Goal: Task Accomplishment & Management: Understand process/instructions

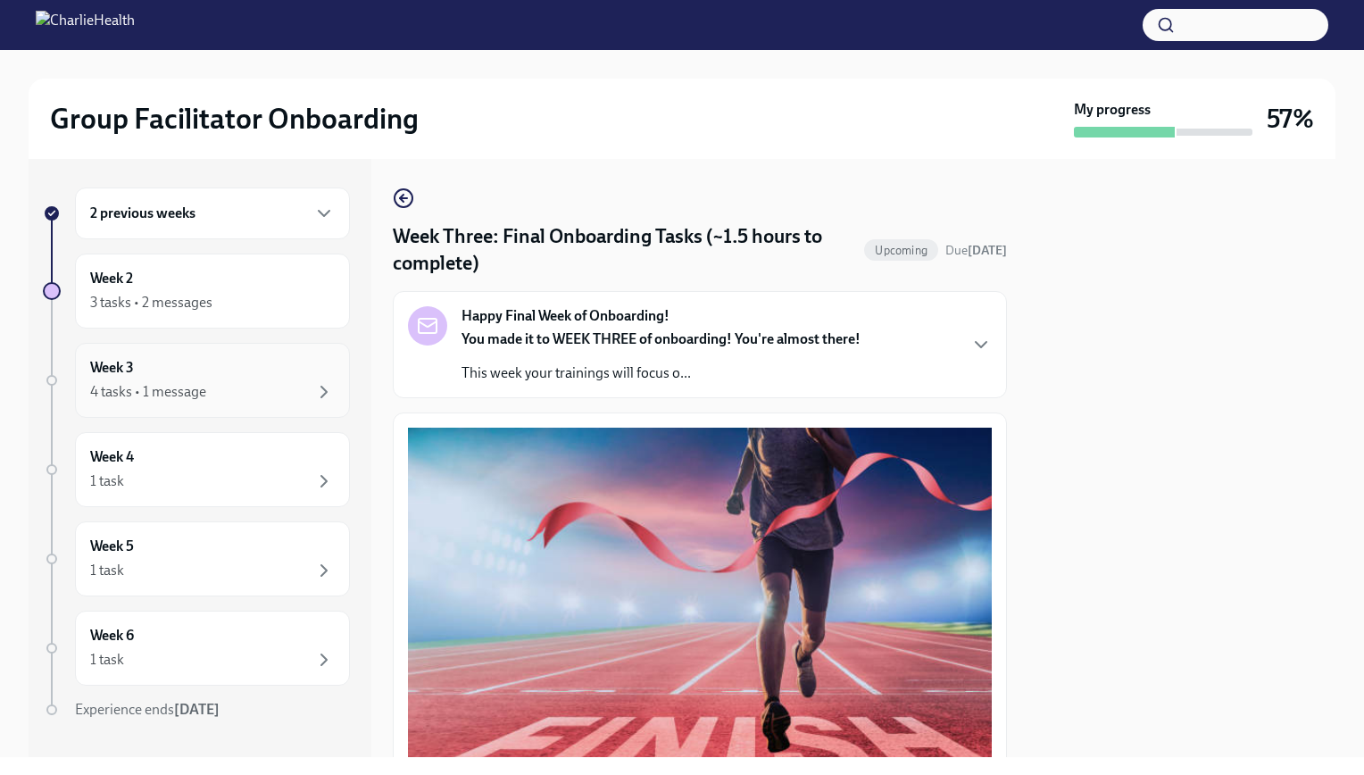
click at [200, 388] on div "4 tasks • 1 message" at bounding box center [148, 392] width 116 height 20
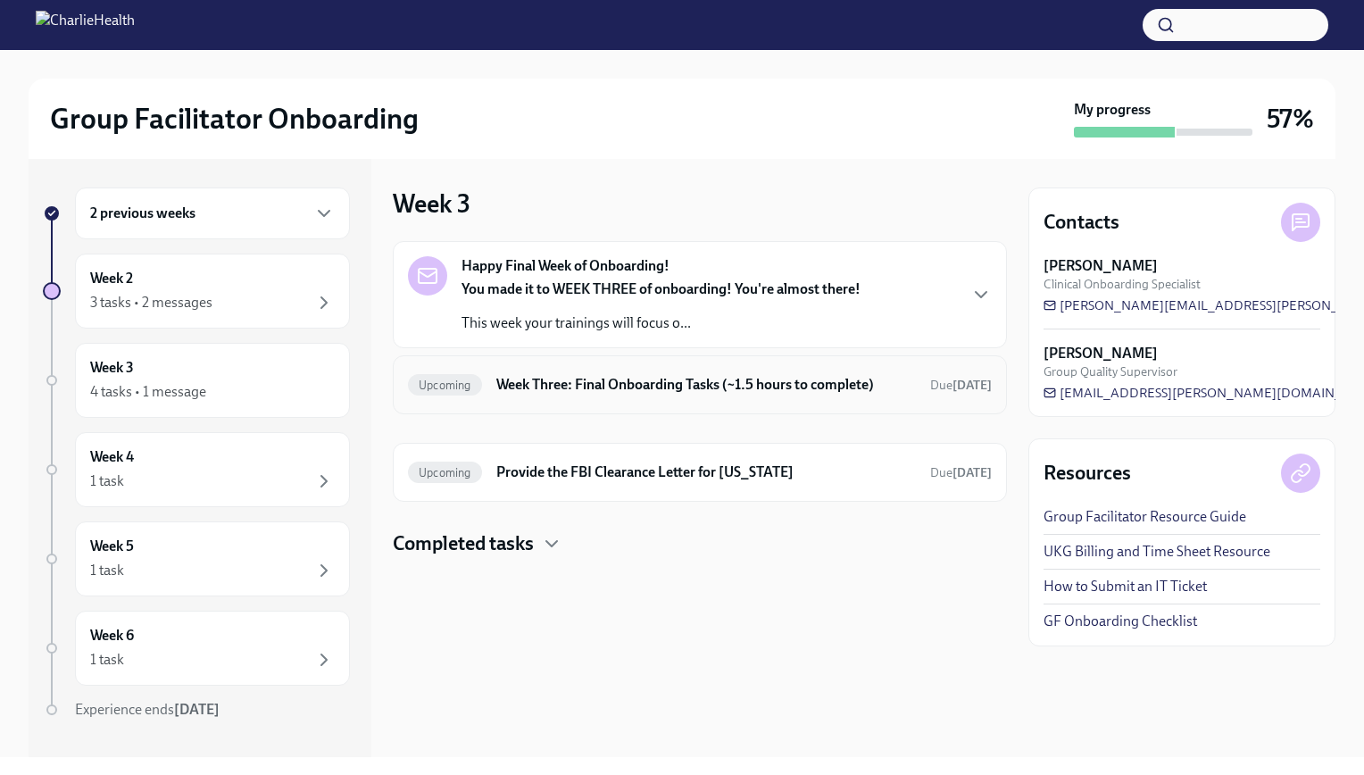
click at [704, 387] on h6 "Week Three: Final Onboarding Tasks (~1.5 hours to complete)" at bounding box center [706, 385] width 420 height 20
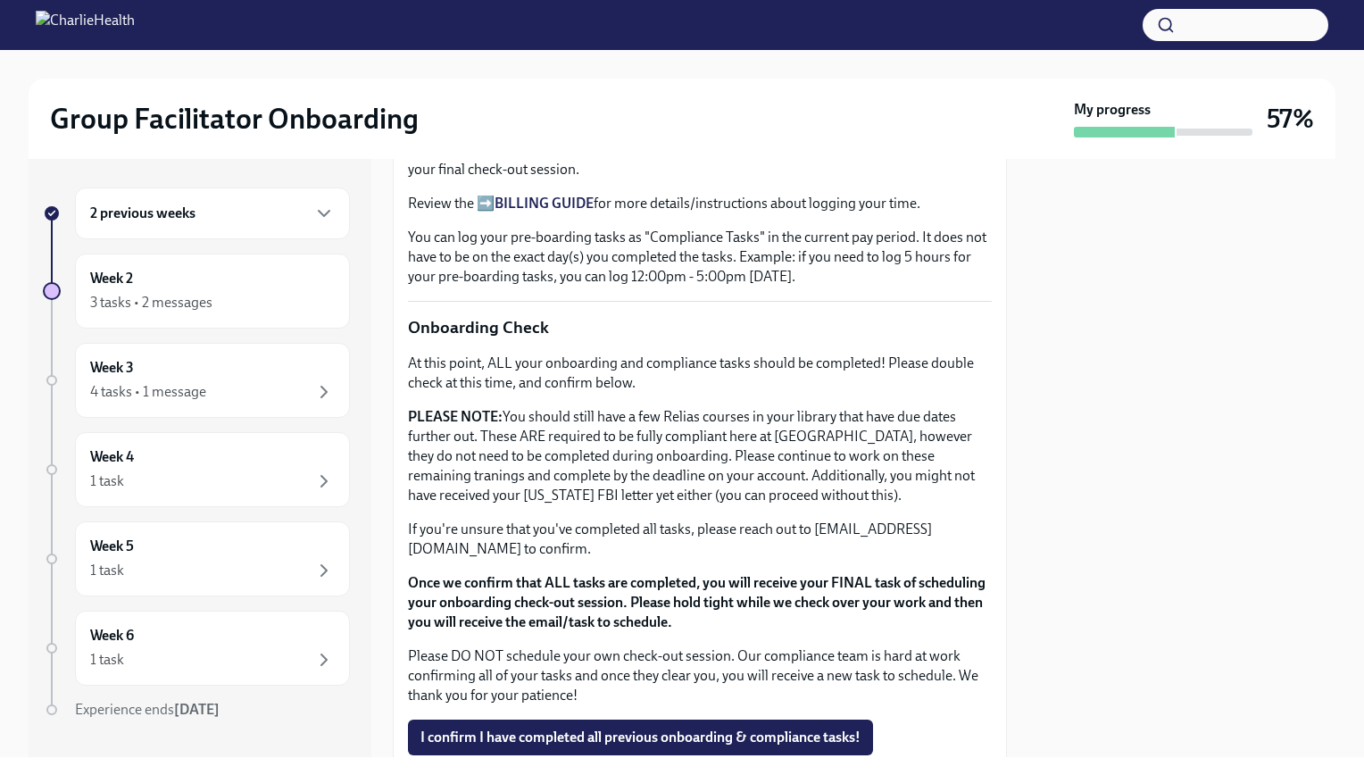
scroll to position [1233, 0]
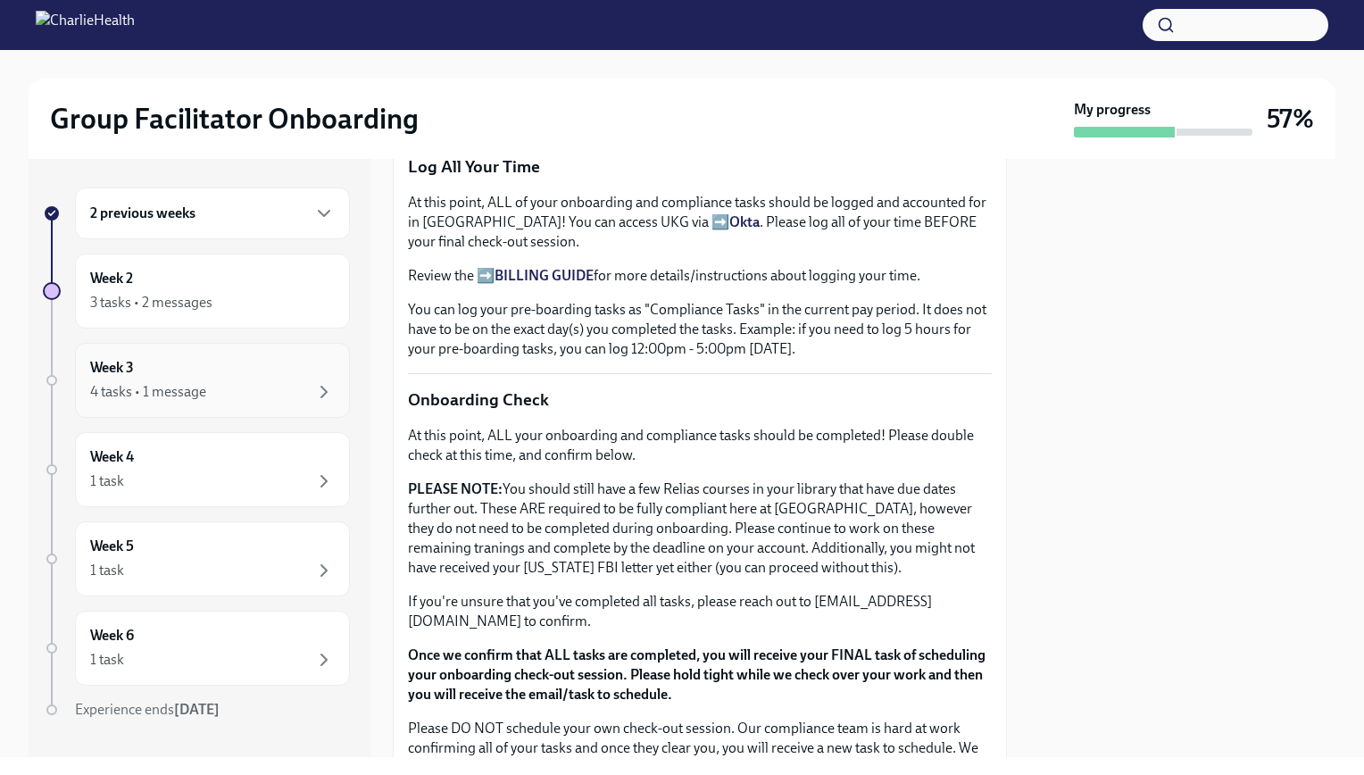
click at [264, 403] on div "Week 3 4 tasks • 1 message" at bounding box center [212, 380] width 275 height 75
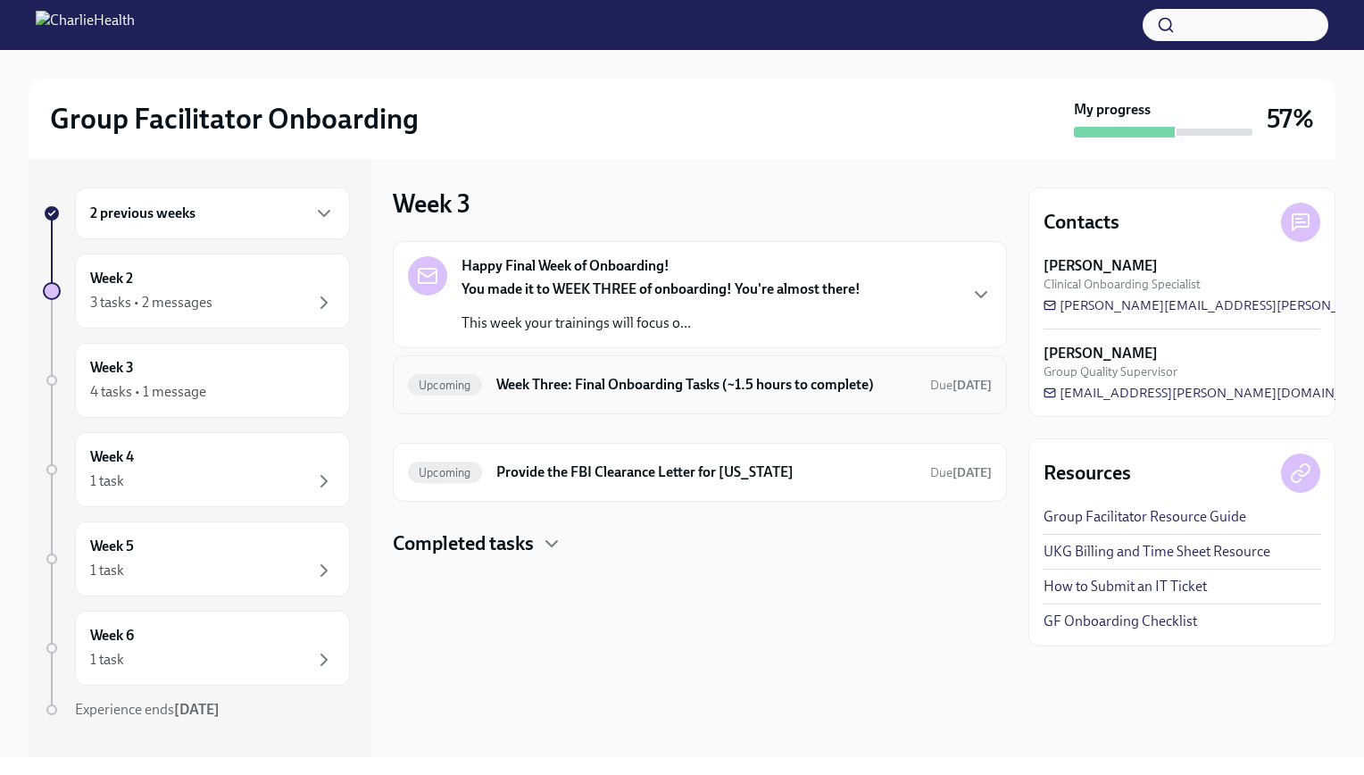
click at [708, 384] on h6 "Week Three: Final Onboarding Tasks (~1.5 hours to complete)" at bounding box center [706, 385] width 420 height 20
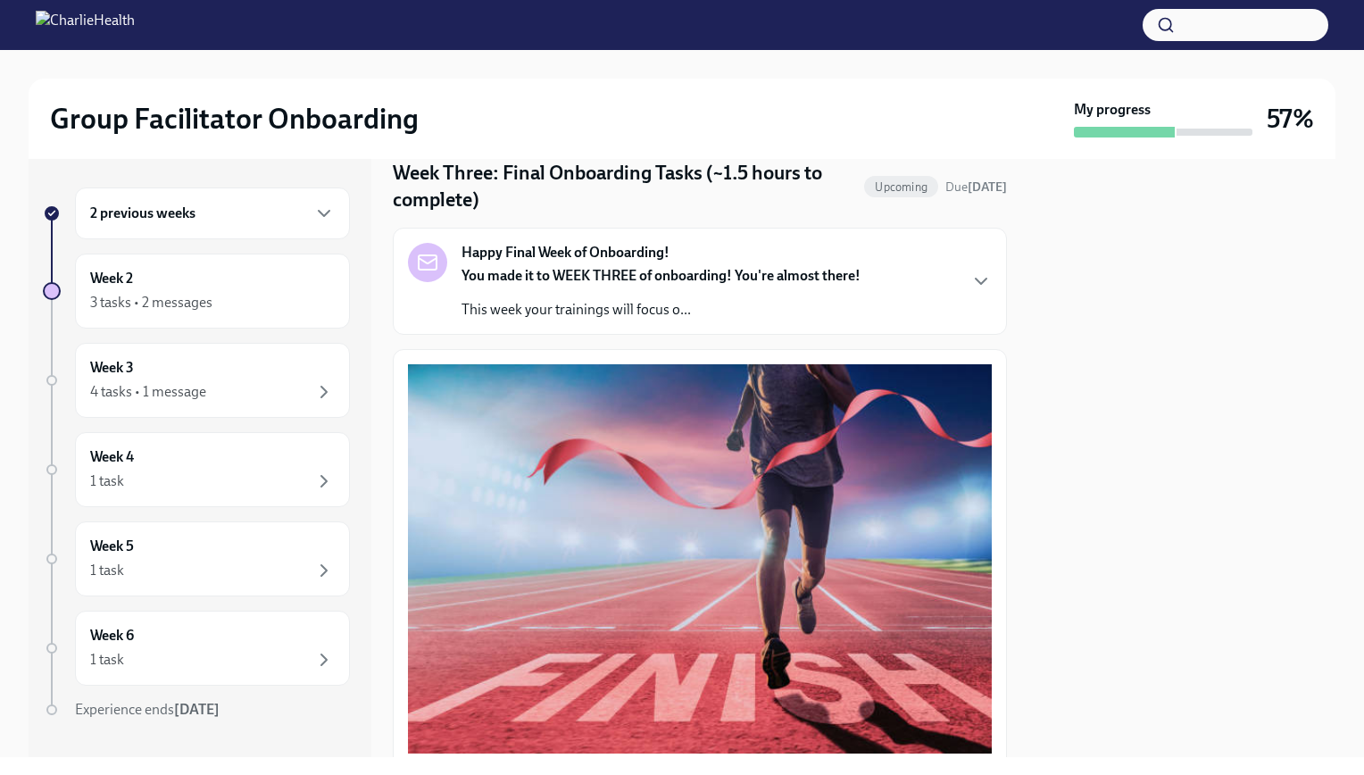
scroll to position [34, 0]
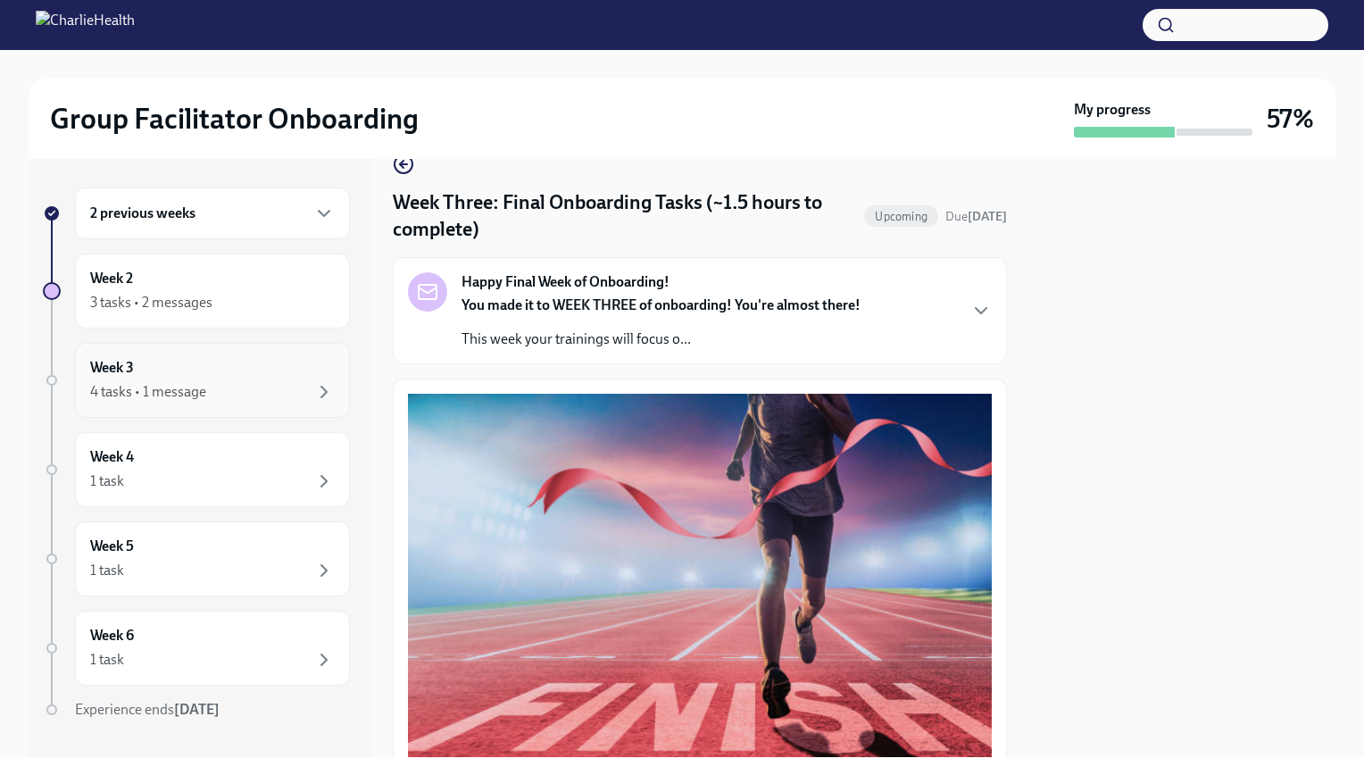
click at [250, 363] on div "Week 3 4 tasks • 1 message" at bounding box center [212, 380] width 245 height 45
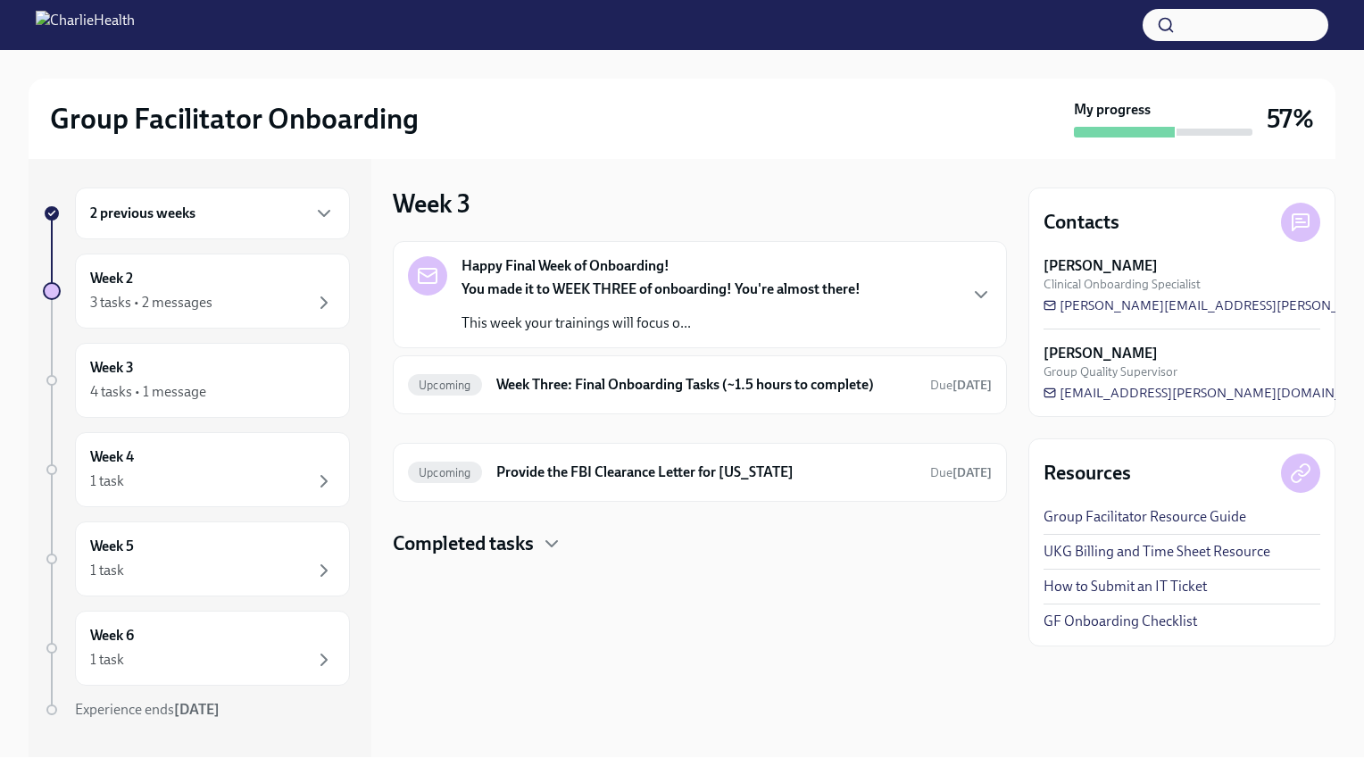
click at [771, 310] on div "You made it to WEEK THREE of onboarding! You're almost there! This week your tr…" at bounding box center [661, 306] width 399 height 54
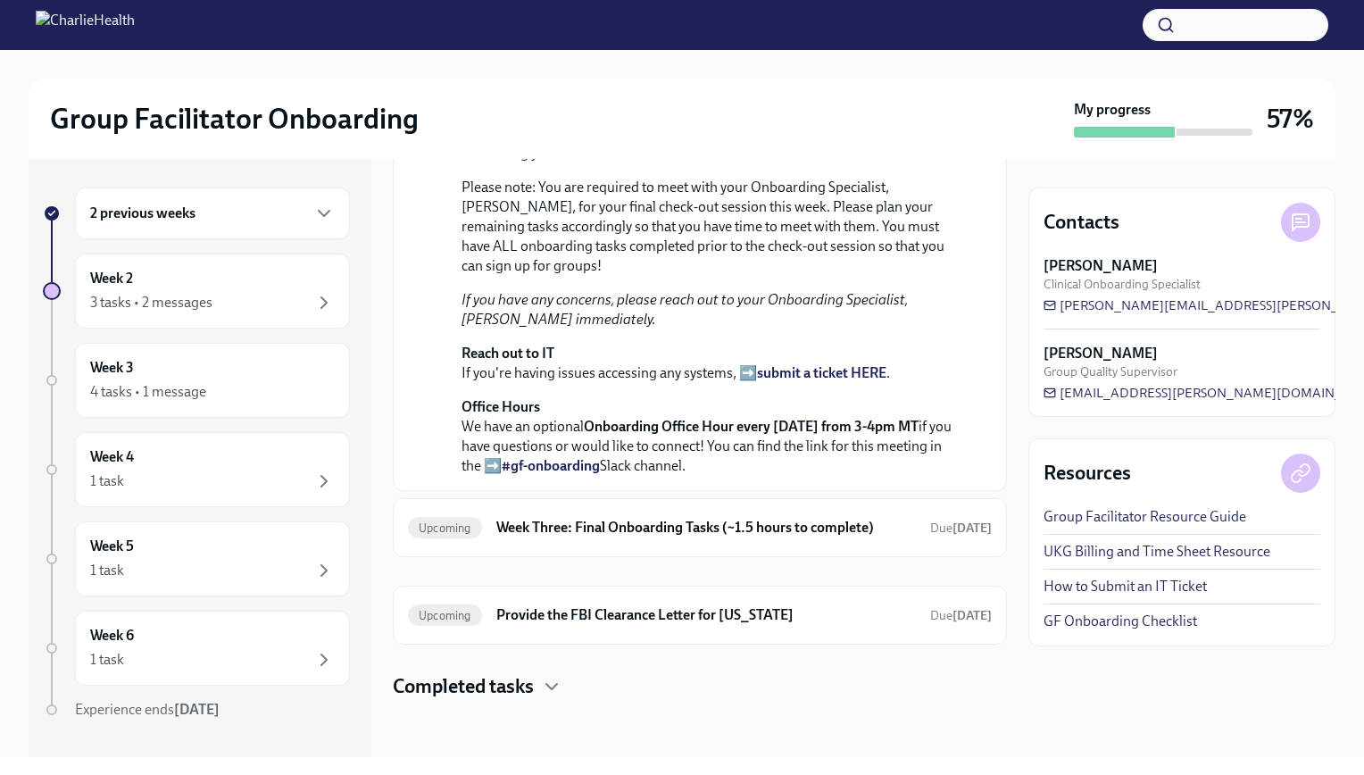
scroll to position [396, 0]
